Goal: Task Accomplishment & Management: Complete application form

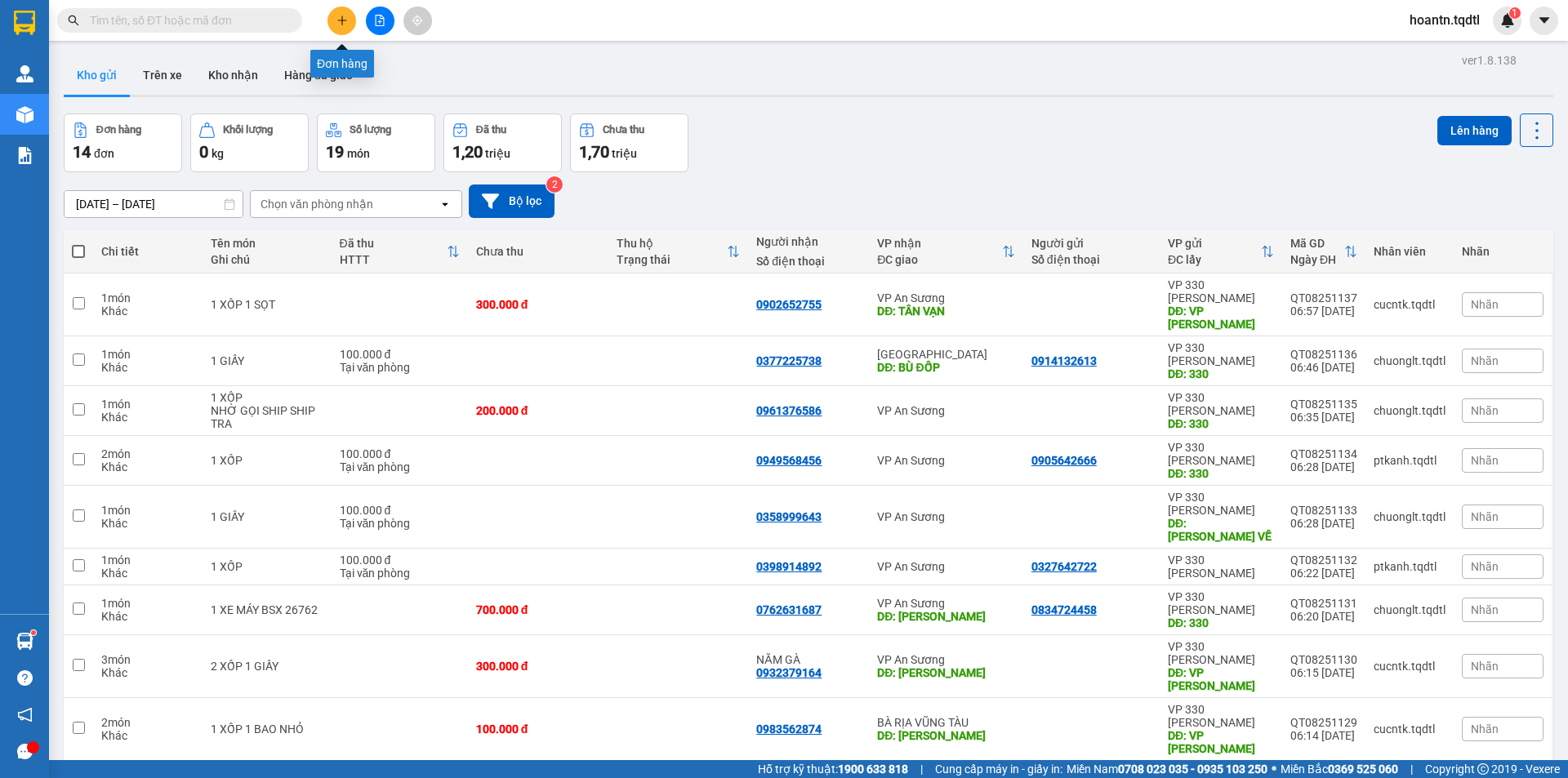
click at [343, 18] on icon "plus" at bounding box center [342, 21] width 12 height 12
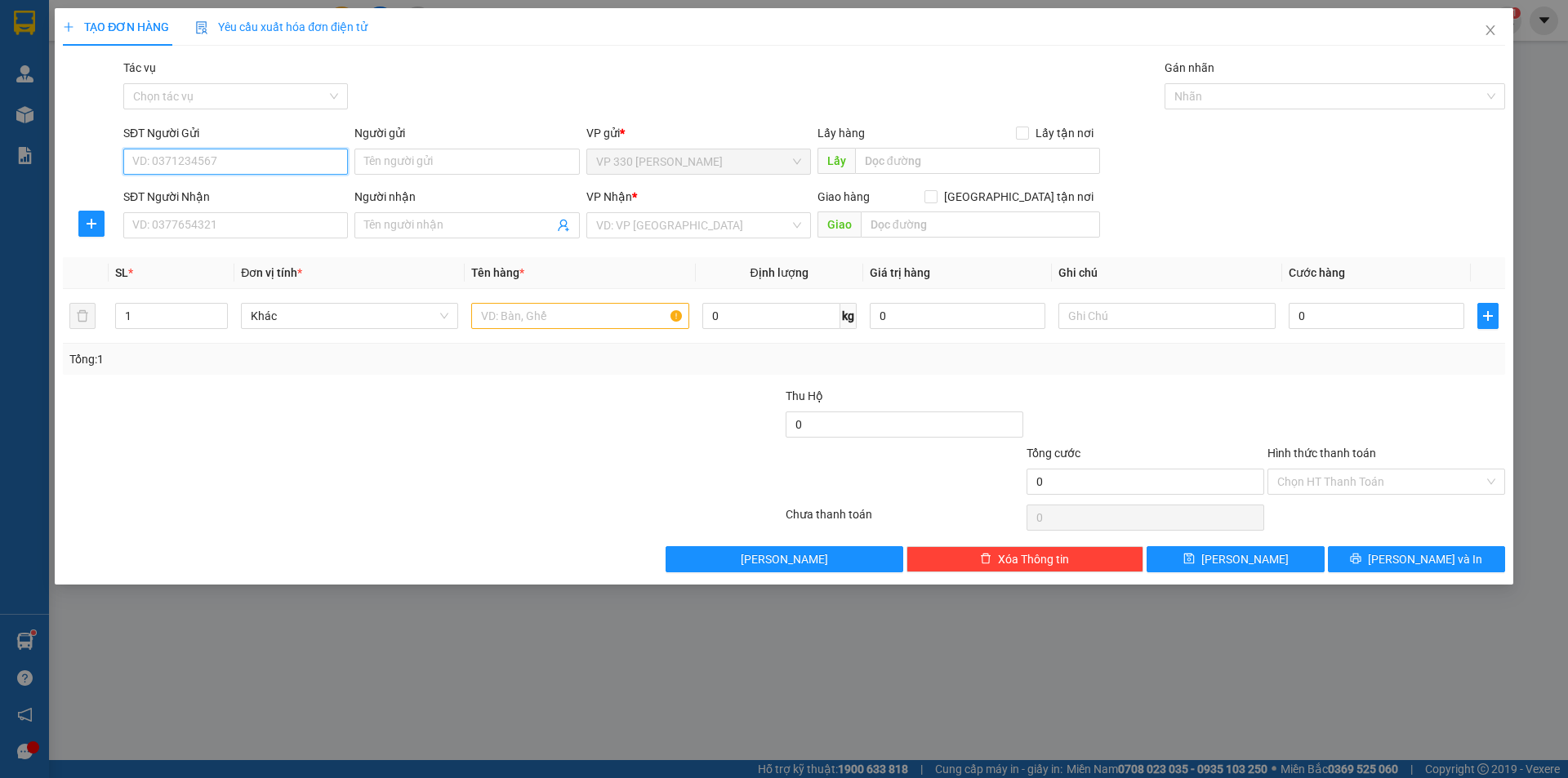
click at [279, 153] on input "SĐT Người Gửi" at bounding box center [235, 161] width 225 height 26
type input "0987671405"
click at [299, 222] on input "SĐT Người Nhận" at bounding box center [235, 225] width 225 height 26
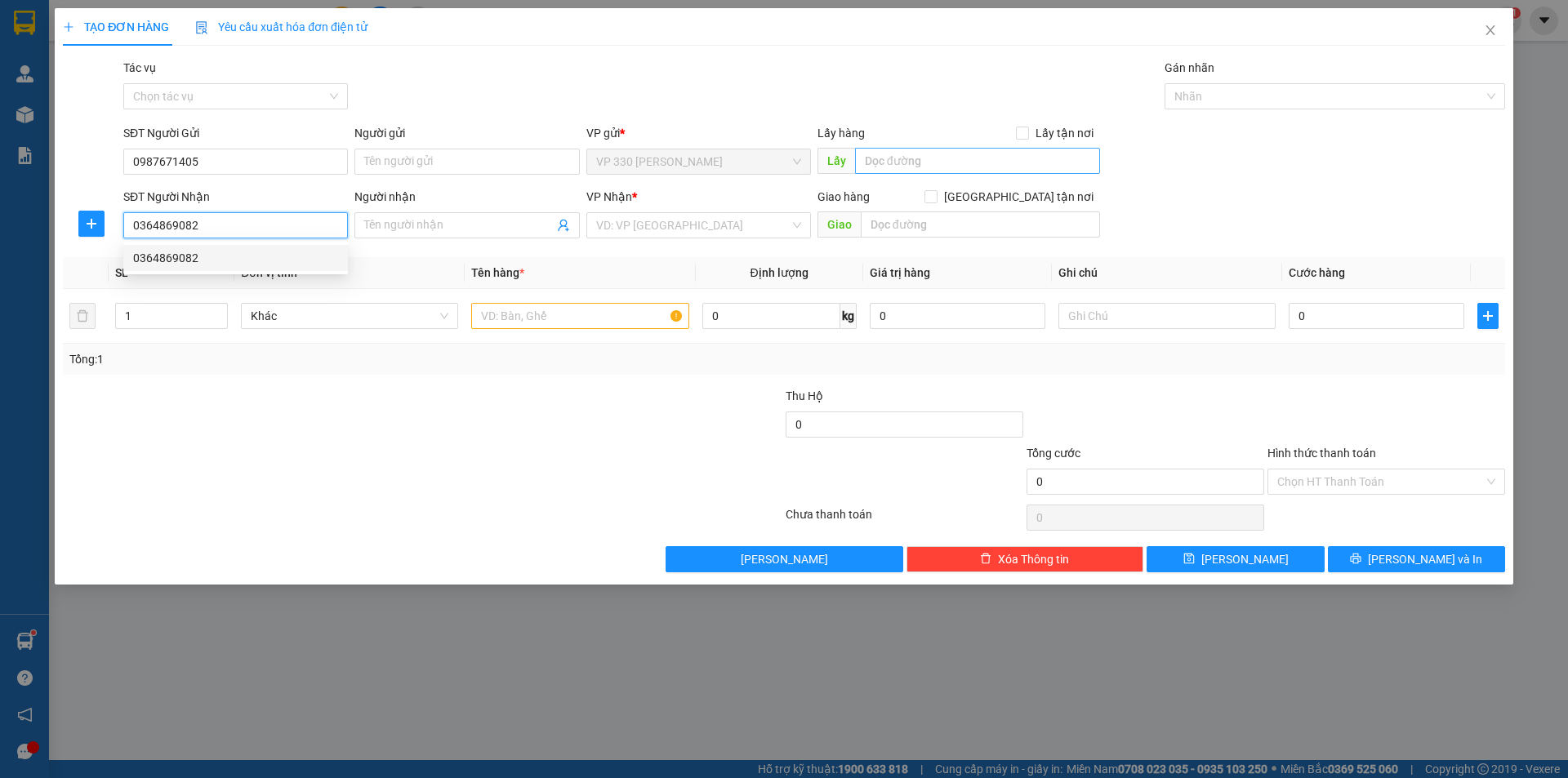
type input "0364869082"
click at [922, 160] on input "text" at bounding box center [978, 161] width 245 height 26
type input "v"
type input "VPTL"
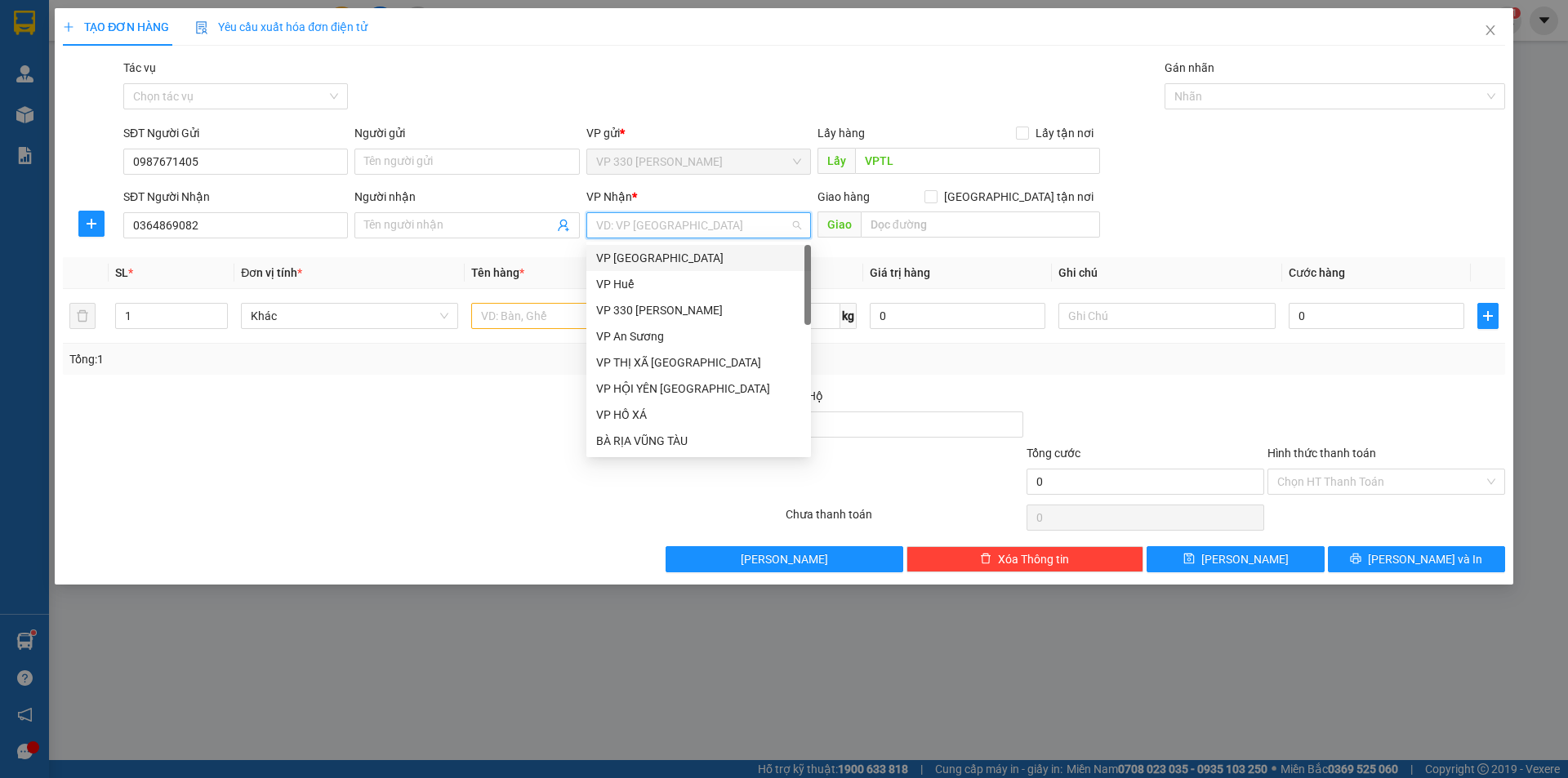
click at [638, 226] on input "search" at bounding box center [693, 225] width 193 height 25
click at [651, 337] on div "VP An Sương" at bounding box center [699, 337] width 205 height 18
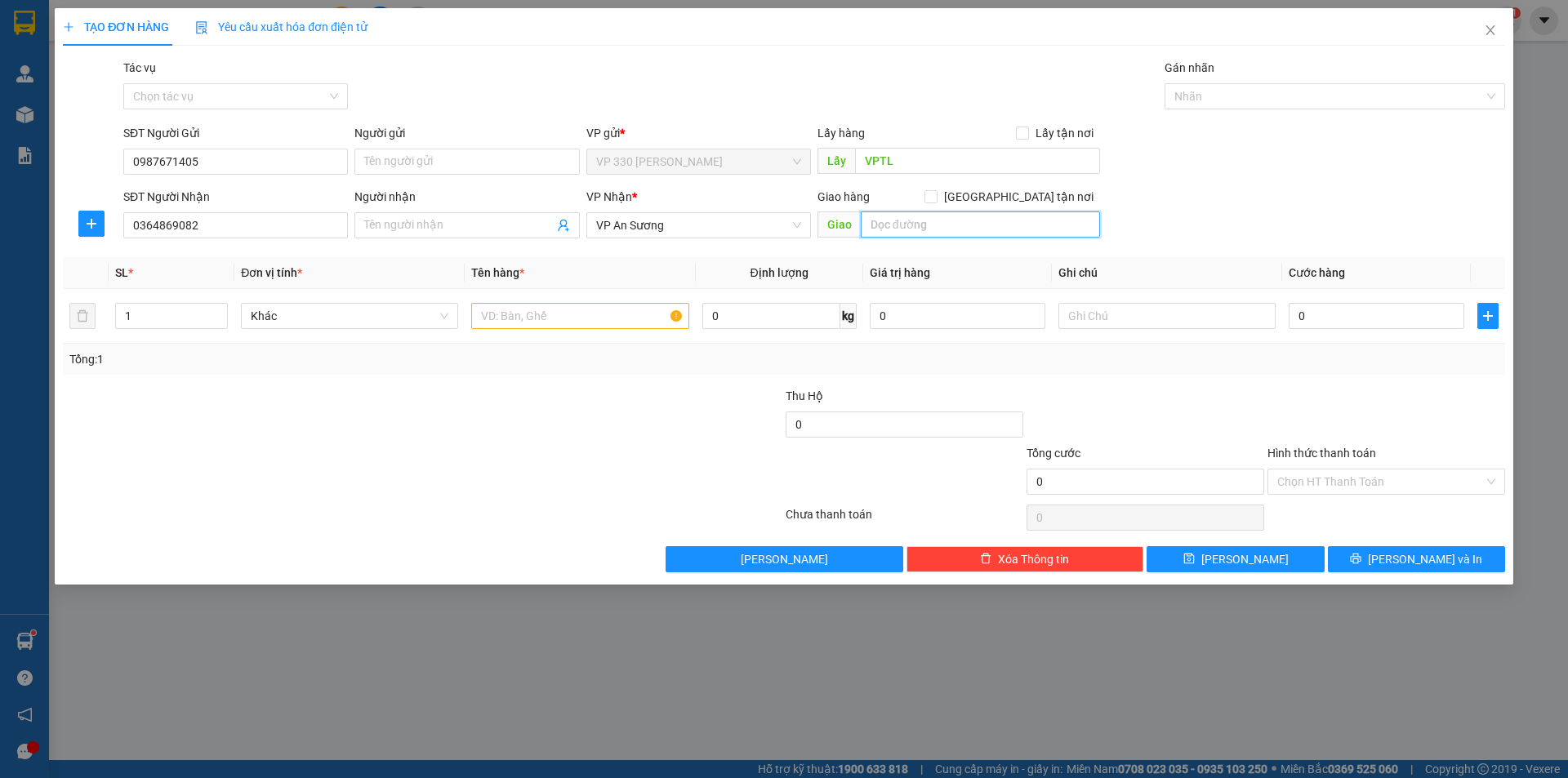
click at [1006, 226] on input "text" at bounding box center [980, 225] width 239 height 26
type input "N3 VŨNG TÀU-ĐỒNG NAI"
click at [629, 322] on input "text" at bounding box center [579, 316] width 217 height 26
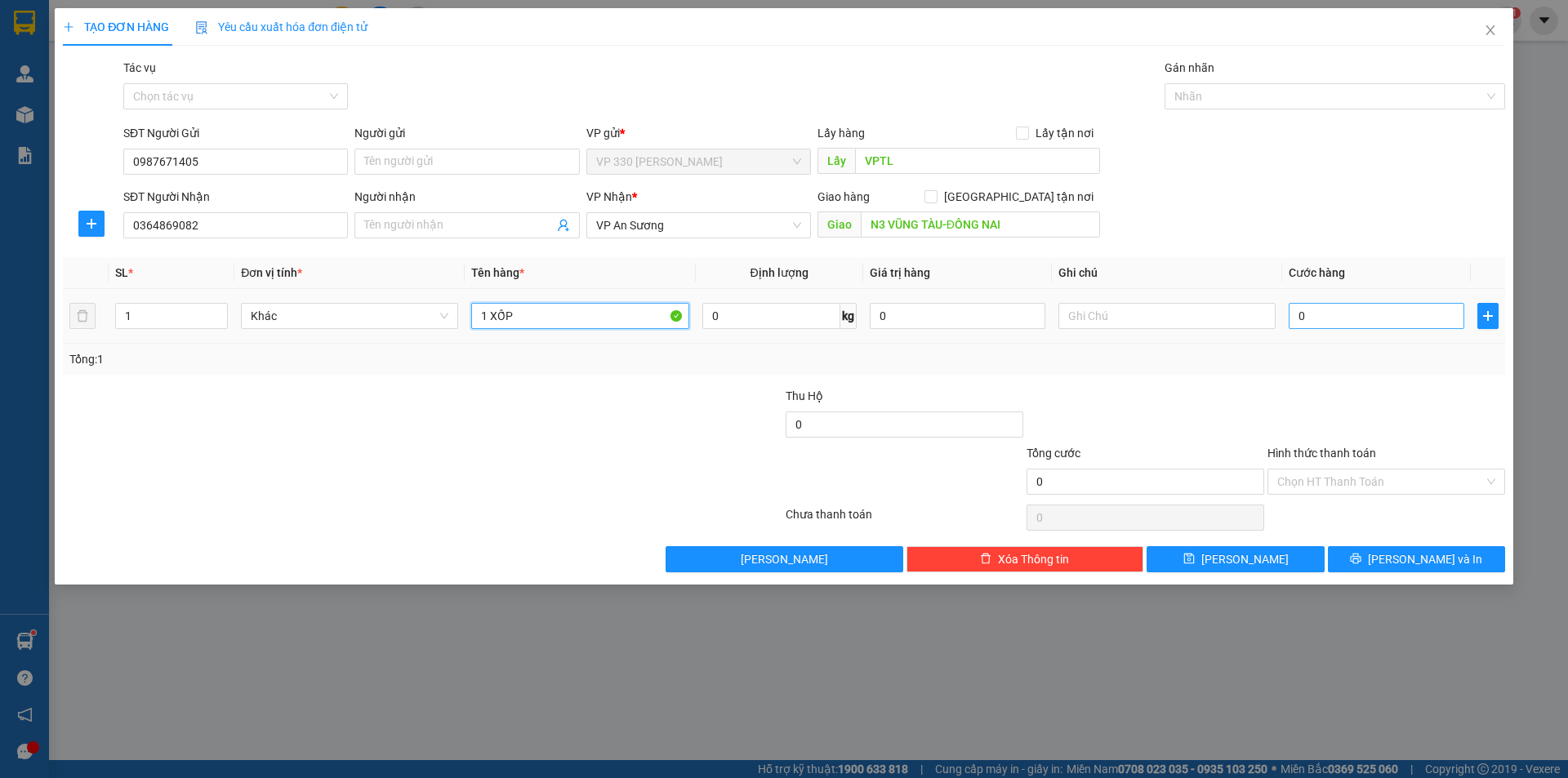
type input "1 XỐP"
click at [1324, 318] on input "0" at bounding box center [1377, 316] width 176 height 26
type input "1"
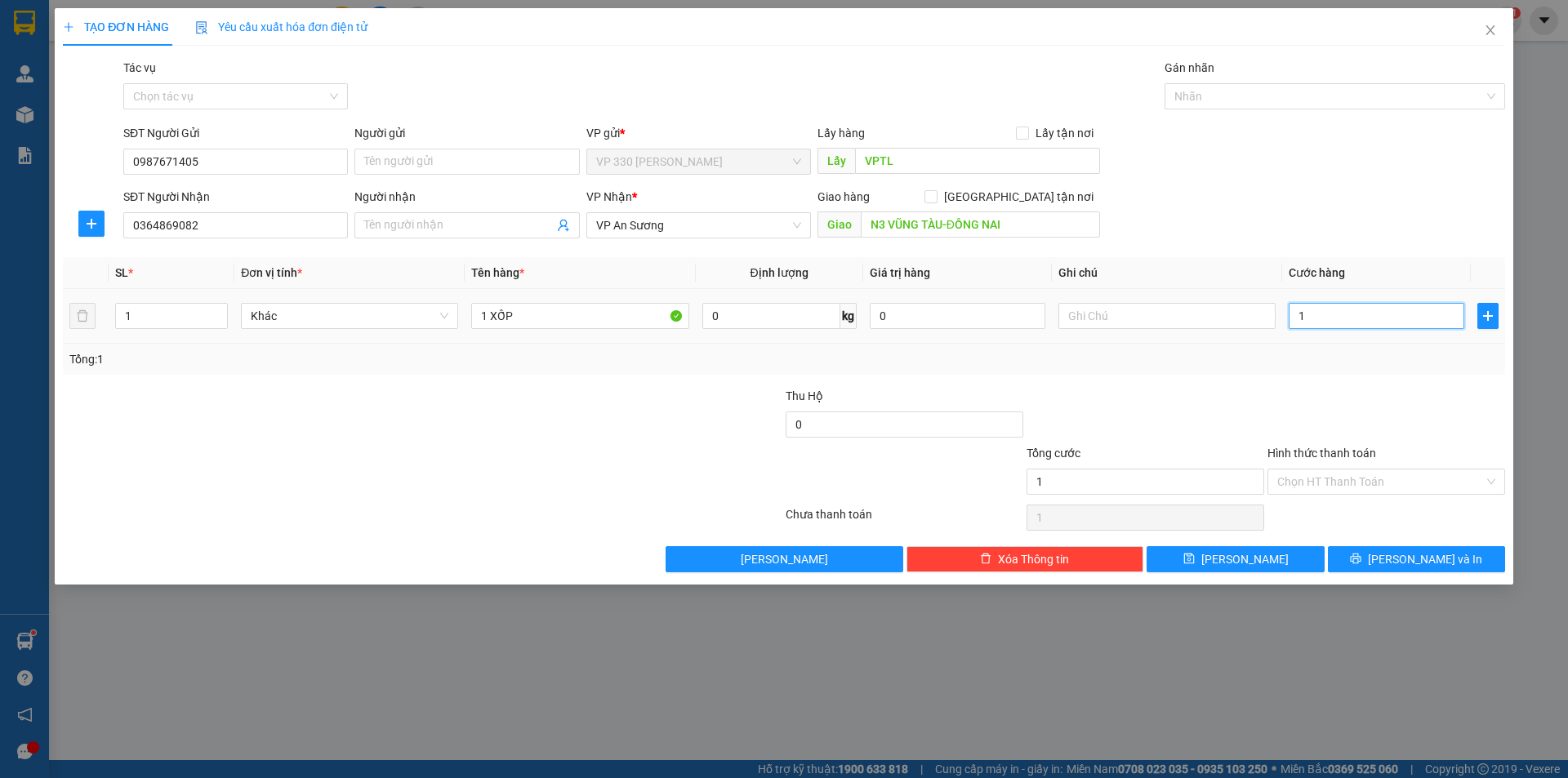
type input "15"
type input "150"
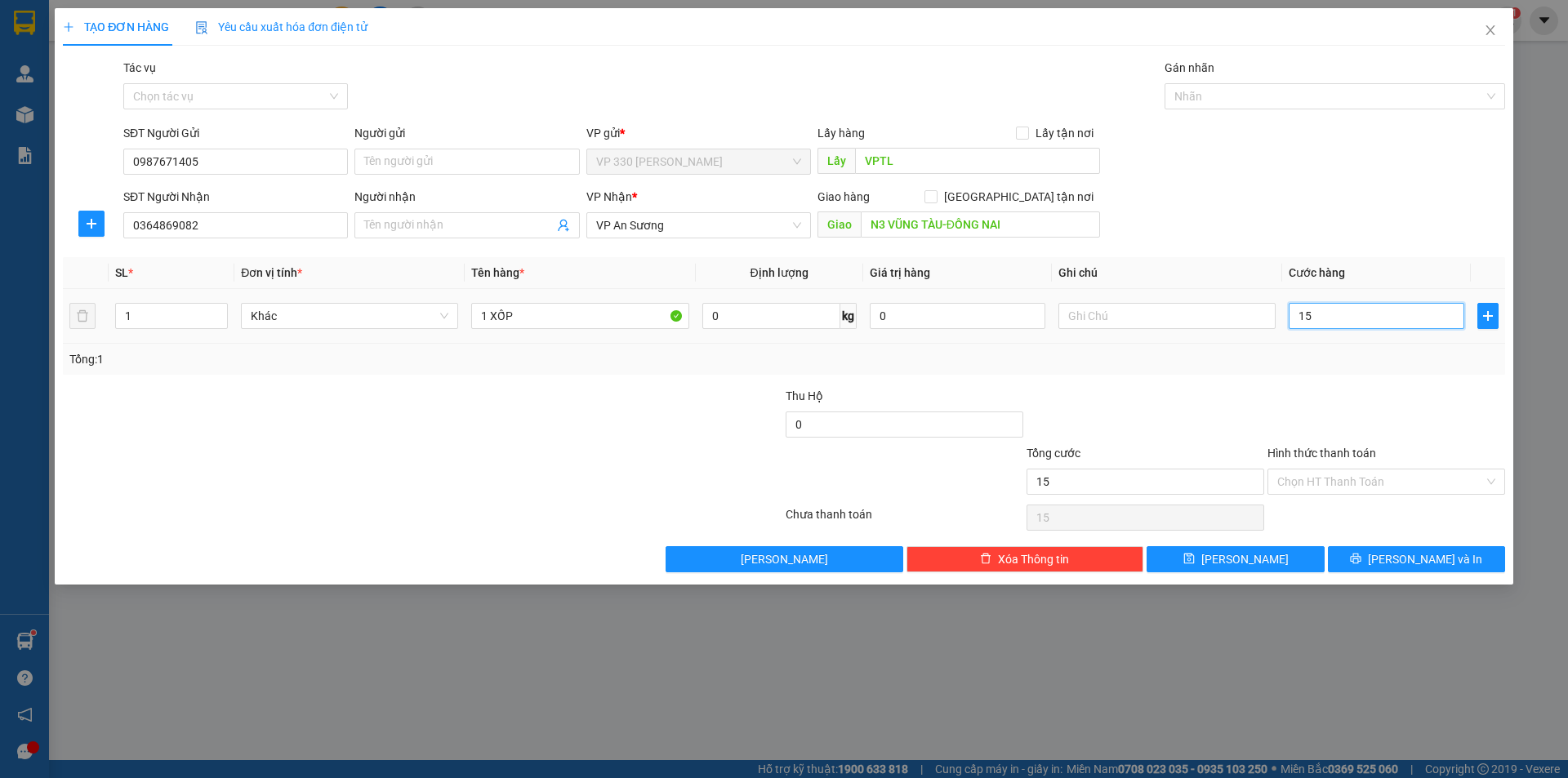
type input "150"
type input "150.000"
click at [1263, 560] on button "[PERSON_NAME]" at bounding box center [1235, 559] width 178 height 26
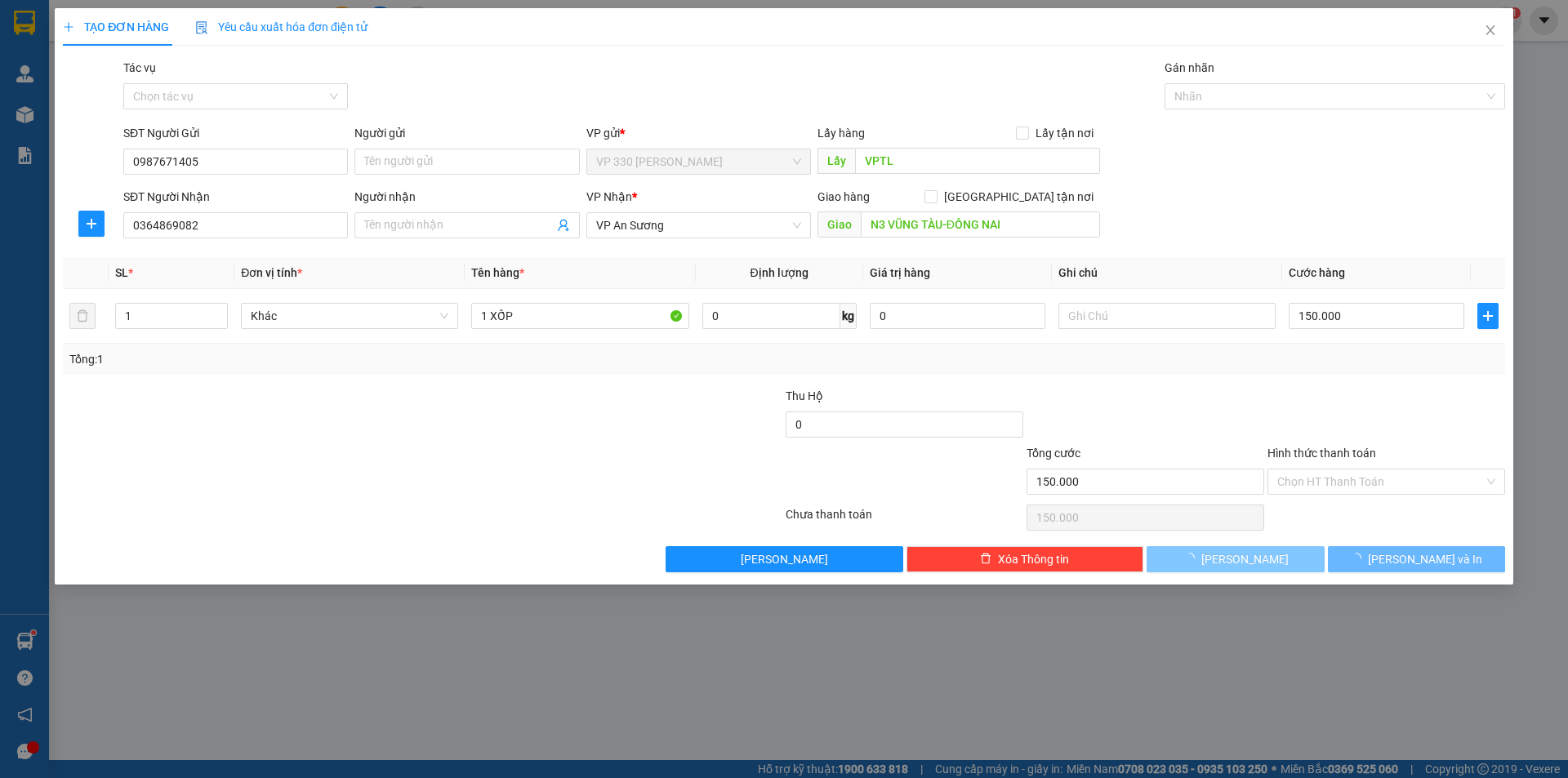
type input "0"
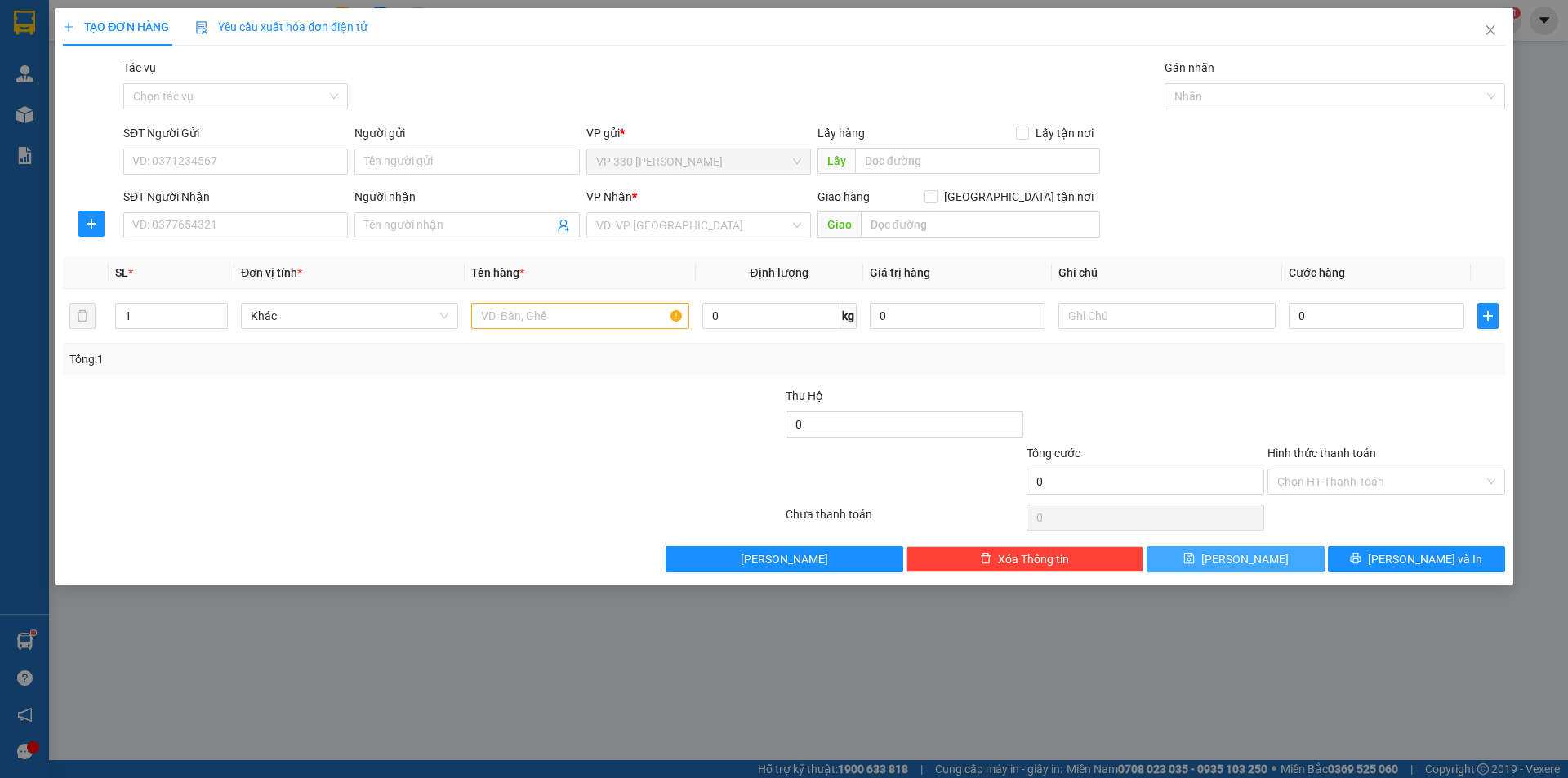
click at [1246, 554] on span "[PERSON_NAME]" at bounding box center [1244, 559] width 87 height 18
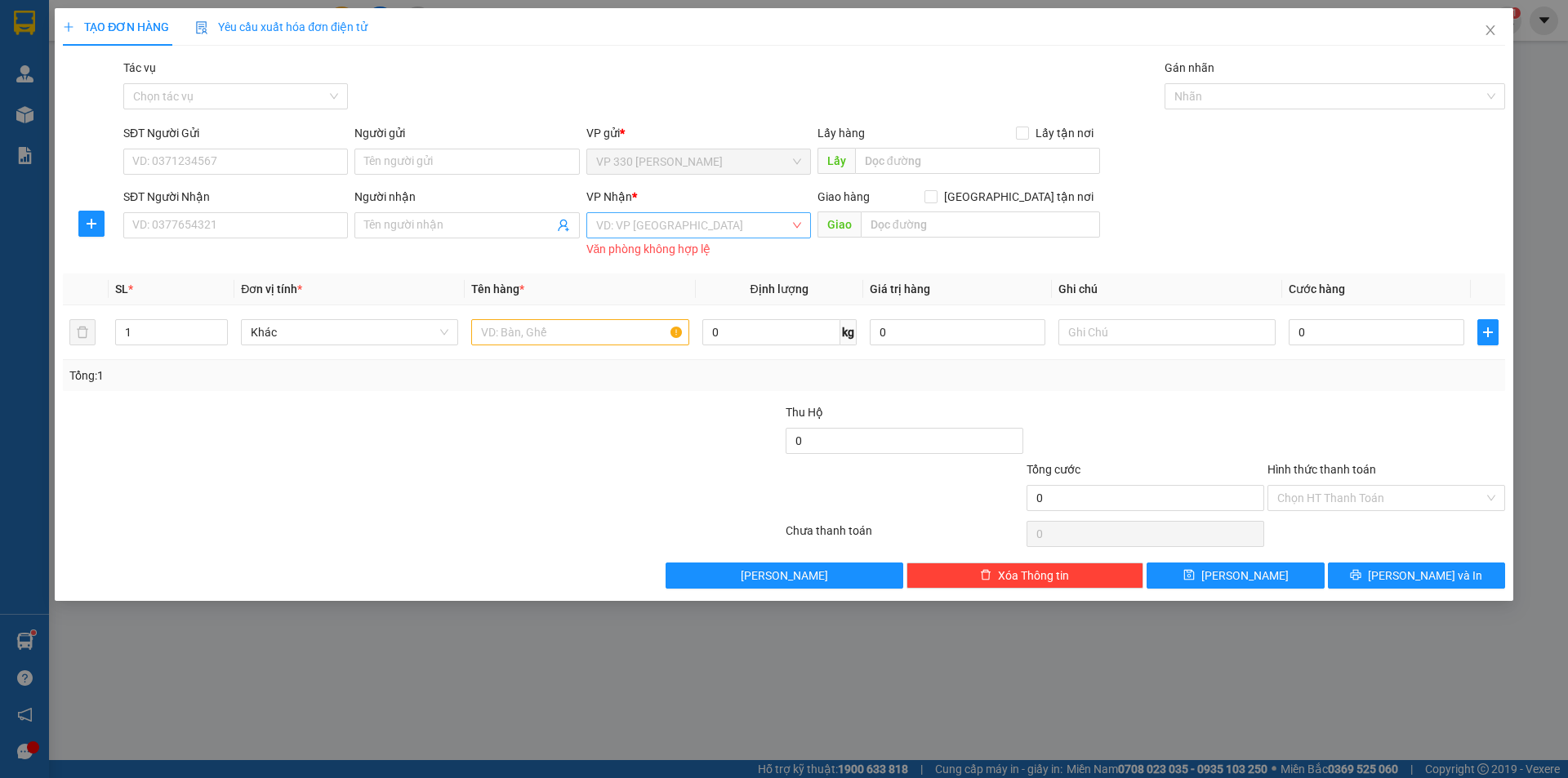
click at [701, 225] on input "search" at bounding box center [693, 225] width 193 height 25
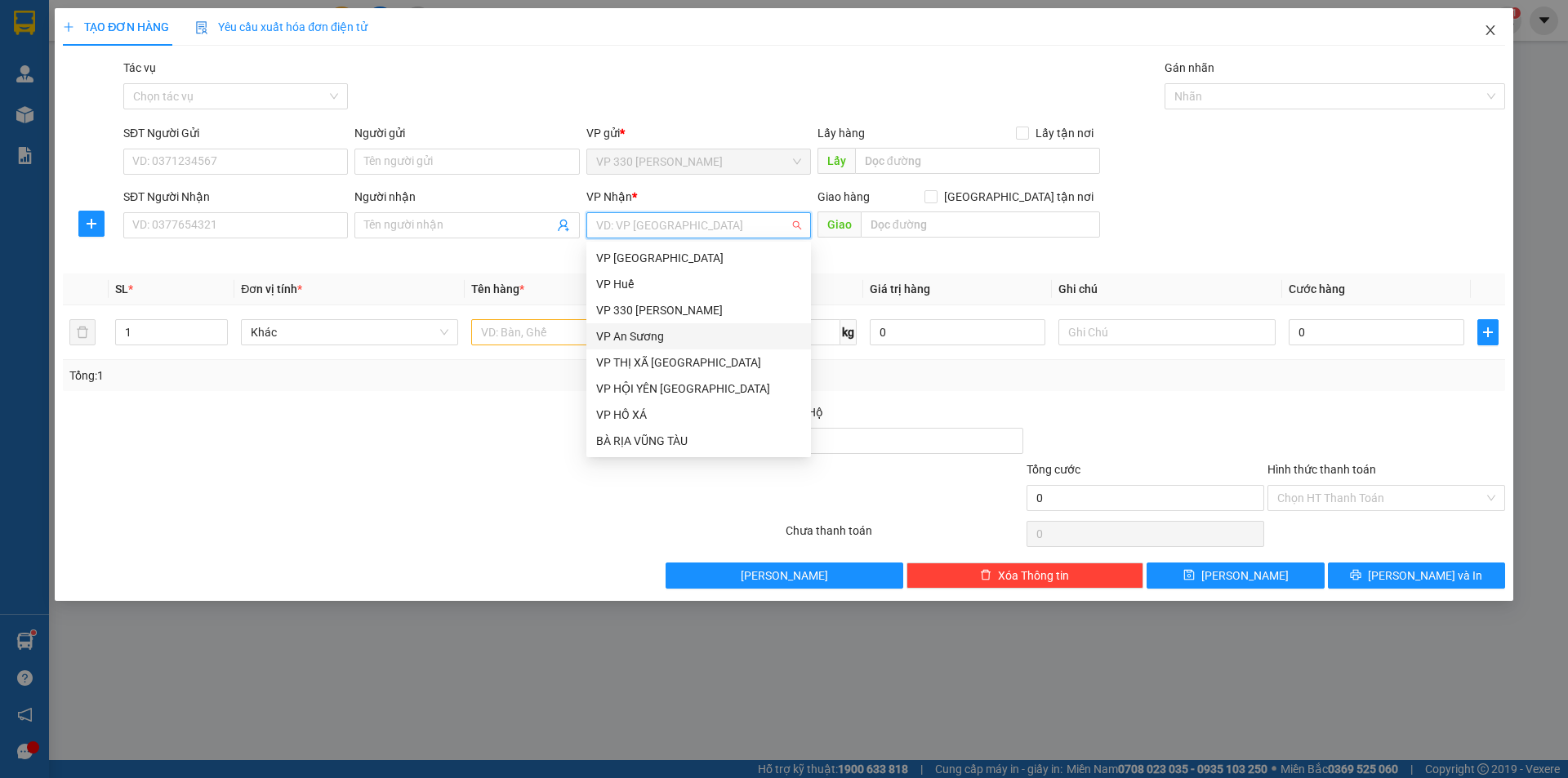
click at [1495, 24] on span "Close" at bounding box center [1490, 30] width 46 height 46
